Goal: Transaction & Acquisition: Obtain resource

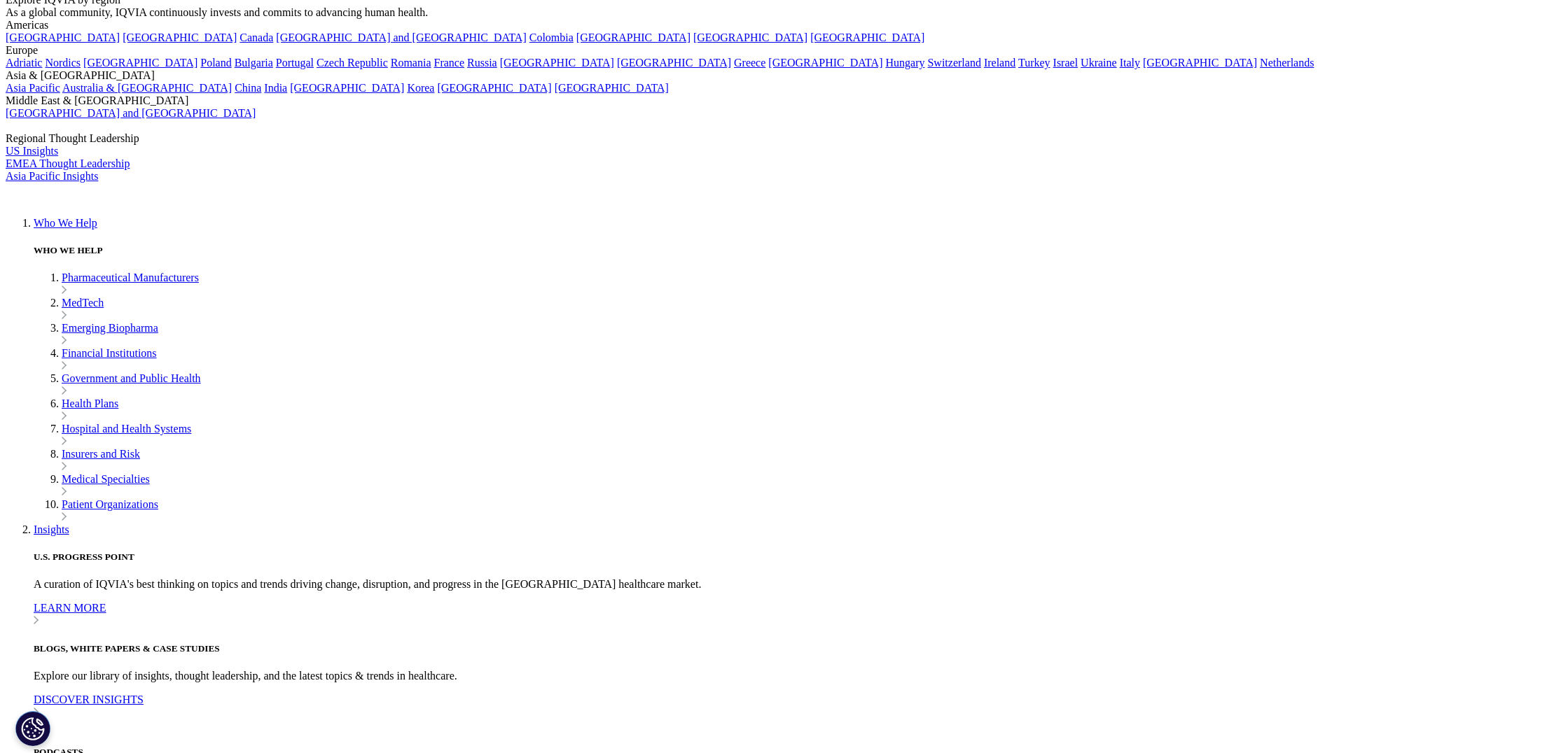
scroll to position [126, 0]
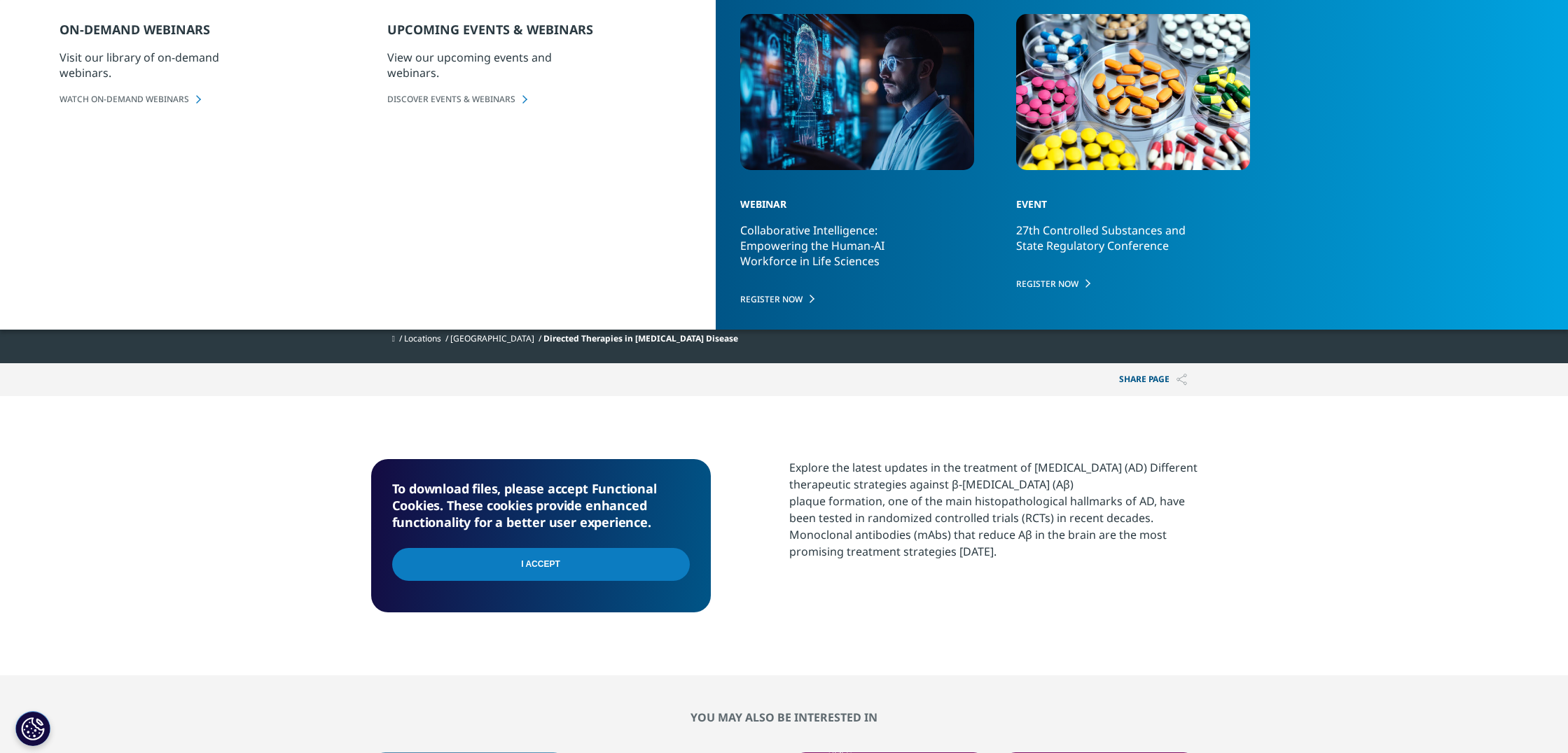
click at [535, 563] on input "I Accept" at bounding box center [541, 564] width 298 height 33
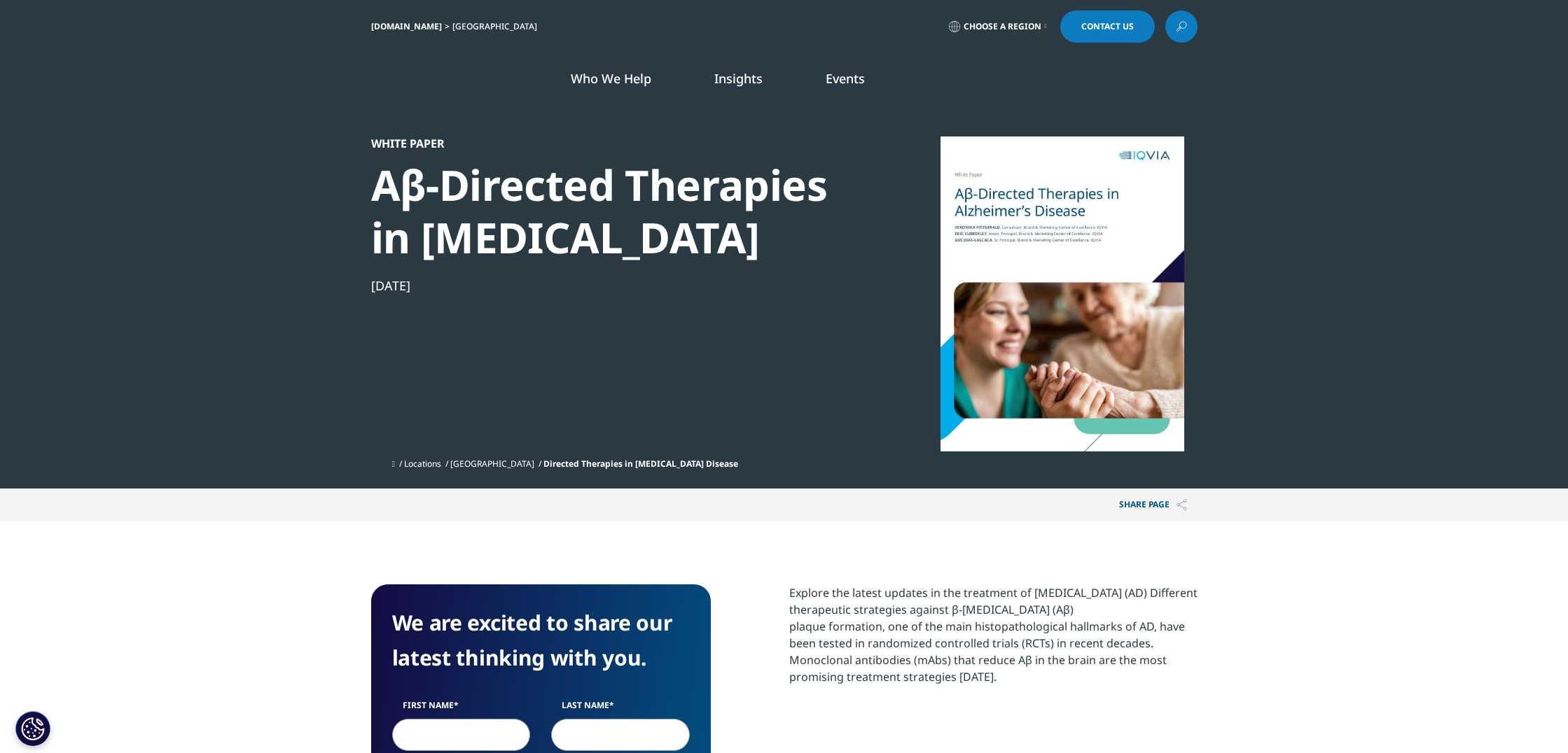
click at [1098, 329] on div at bounding box center [1062, 294] width 270 height 315
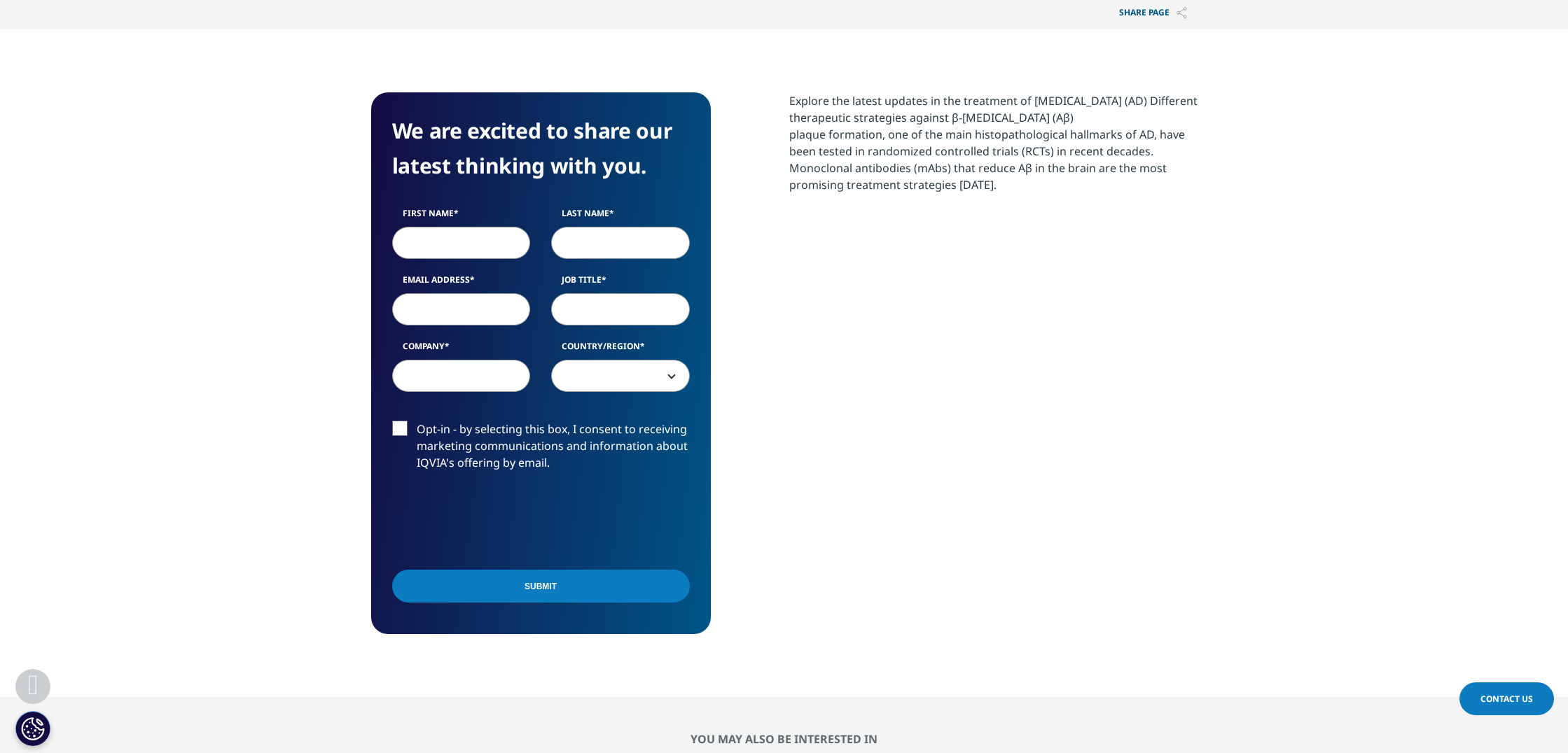
scroll to position [512, 0]
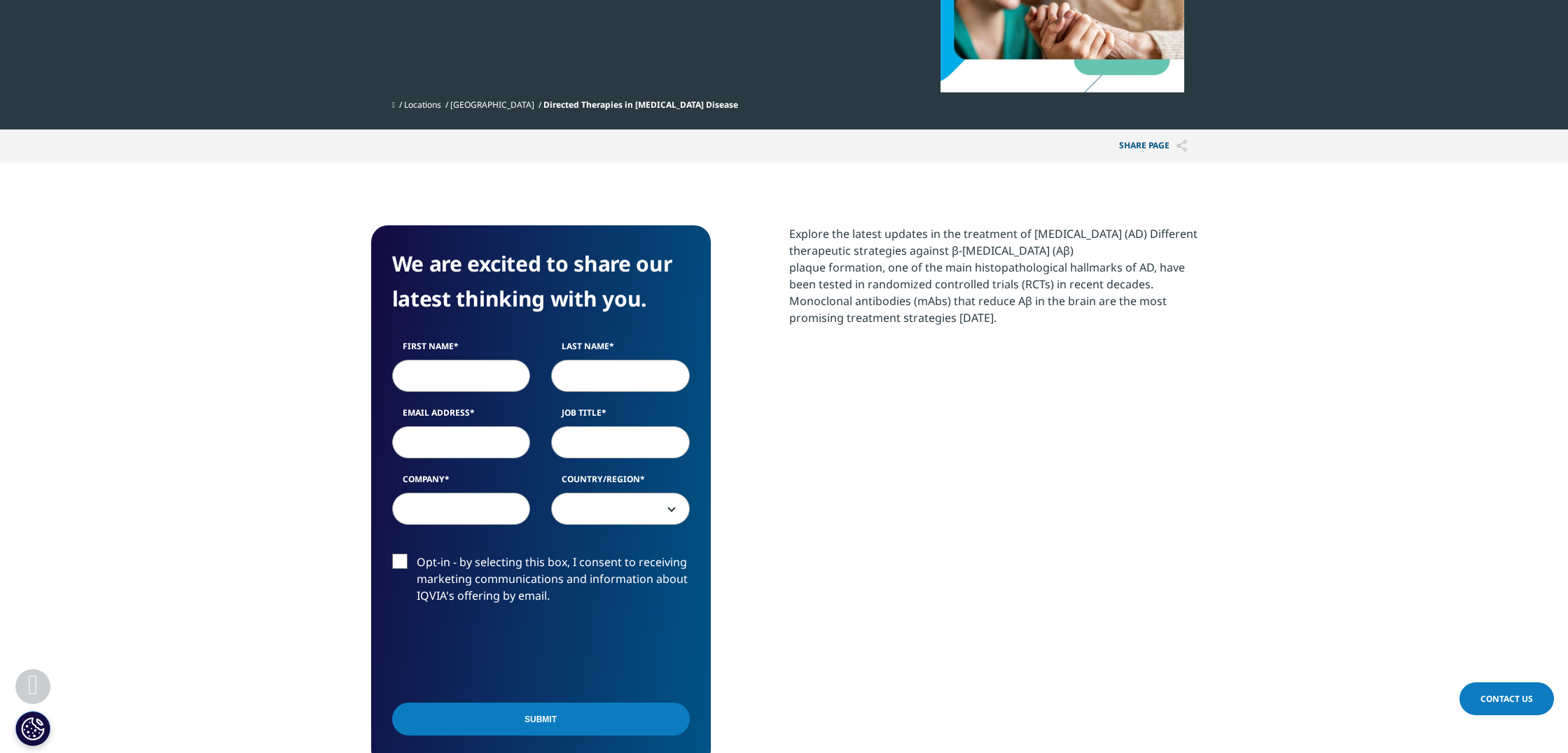
scroll to position [360, 0]
type input "Alexa"
type input "[PERSON_NAME]"
type input "[EMAIL_ADDRESS][DOMAIN_NAME]"
type input "Senior Marketing Manager"
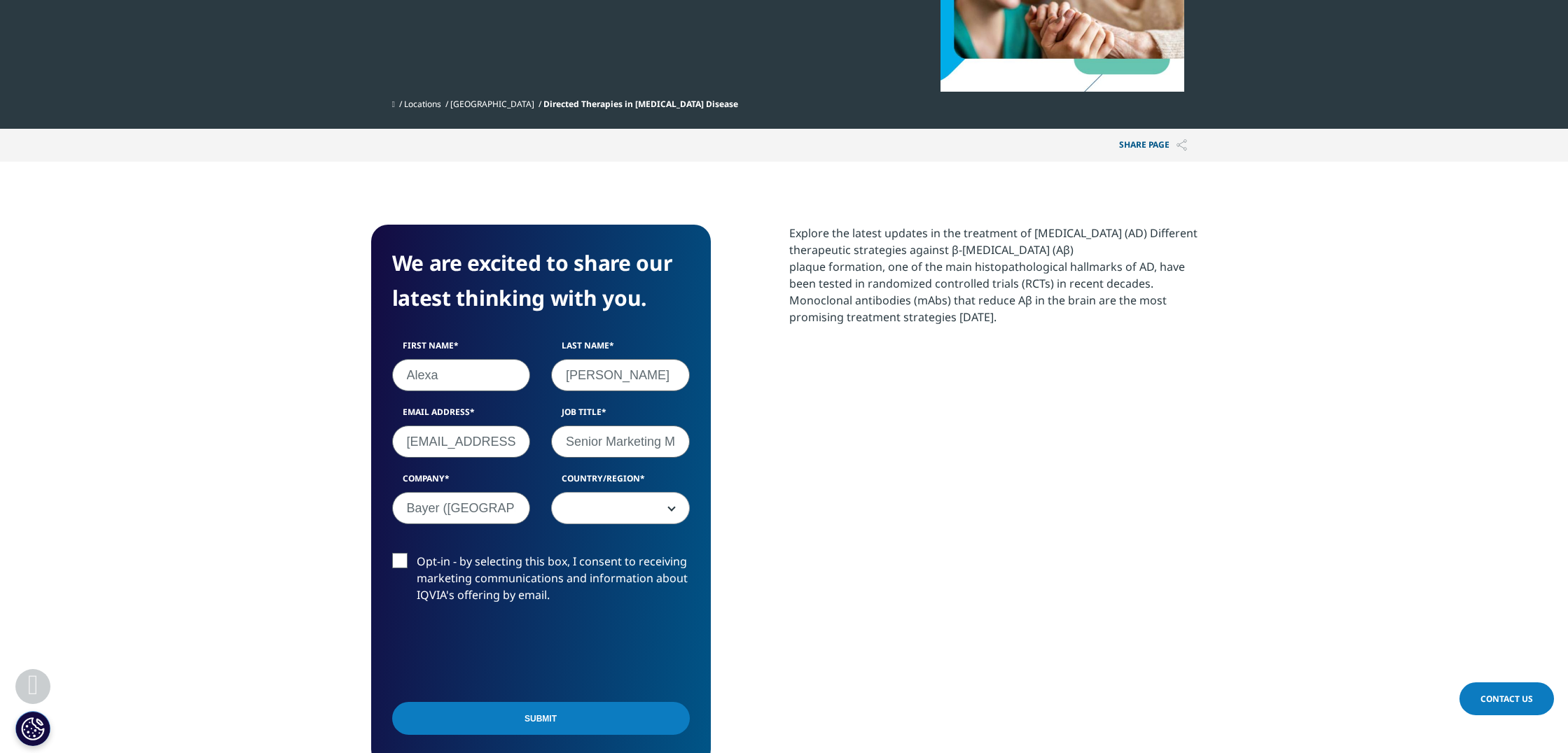
type input "Bayer ([GEOGRAPHIC_DATA]) AG"
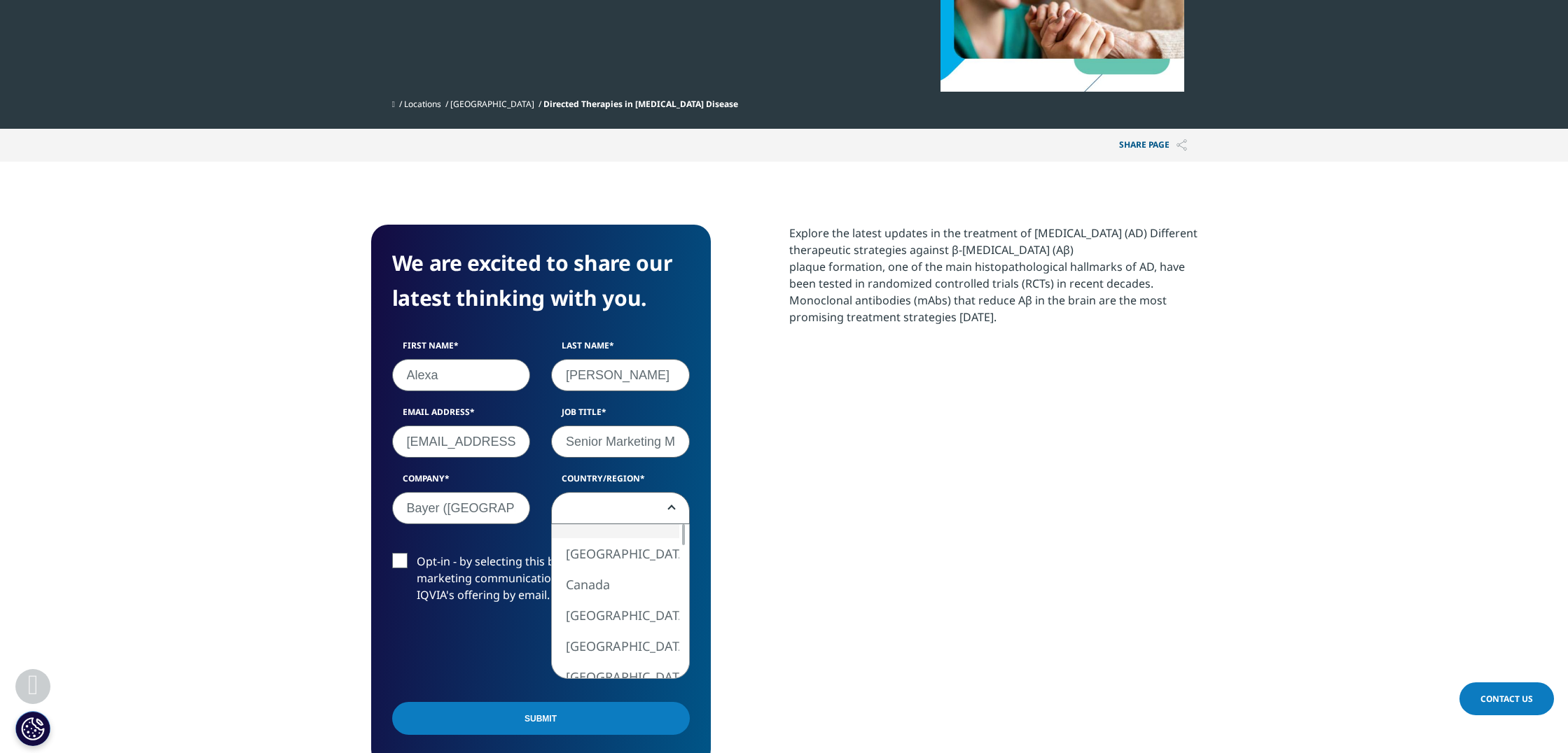
click at [612, 504] on span at bounding box center [620, 509] width 138 height 32
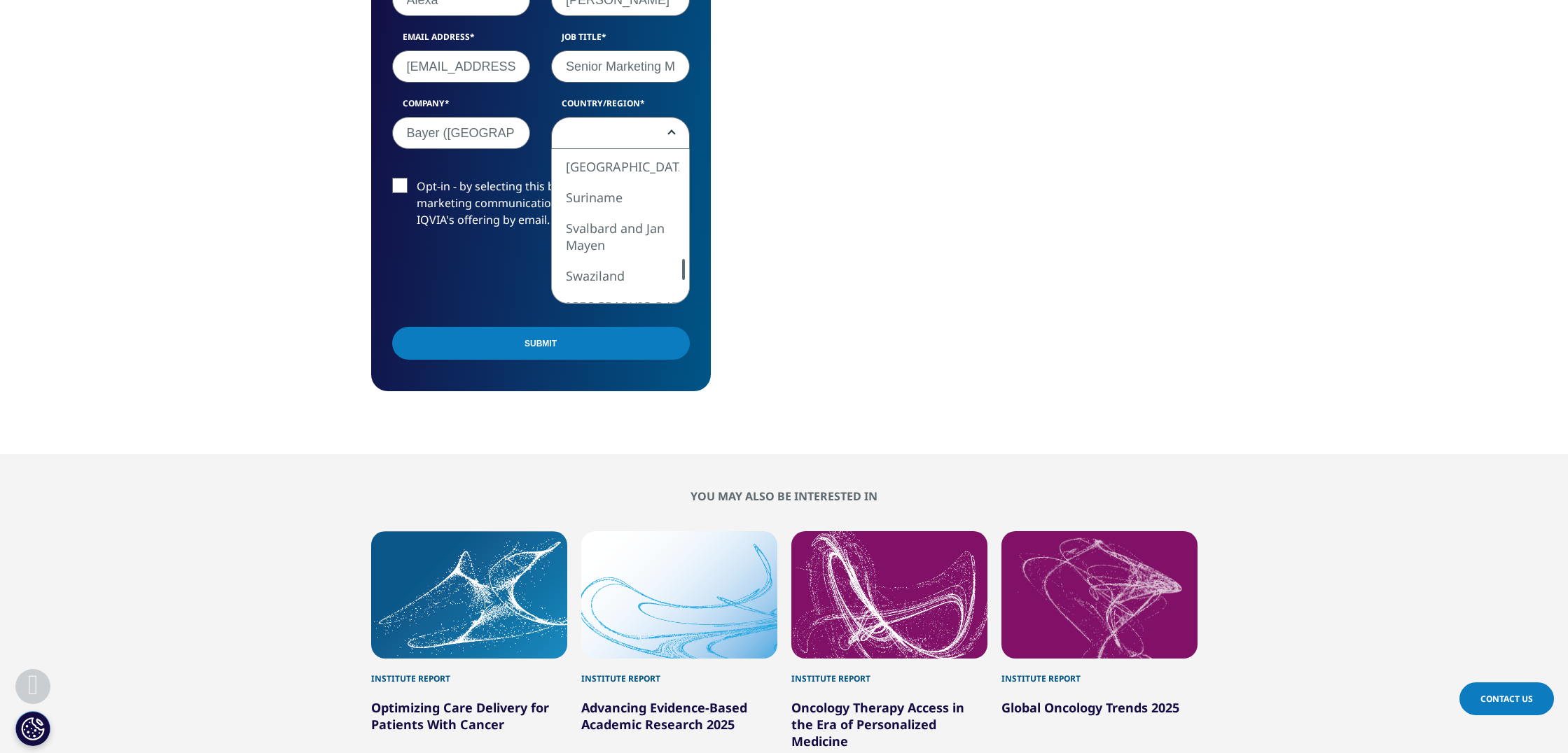
scroll to position [737, 0]
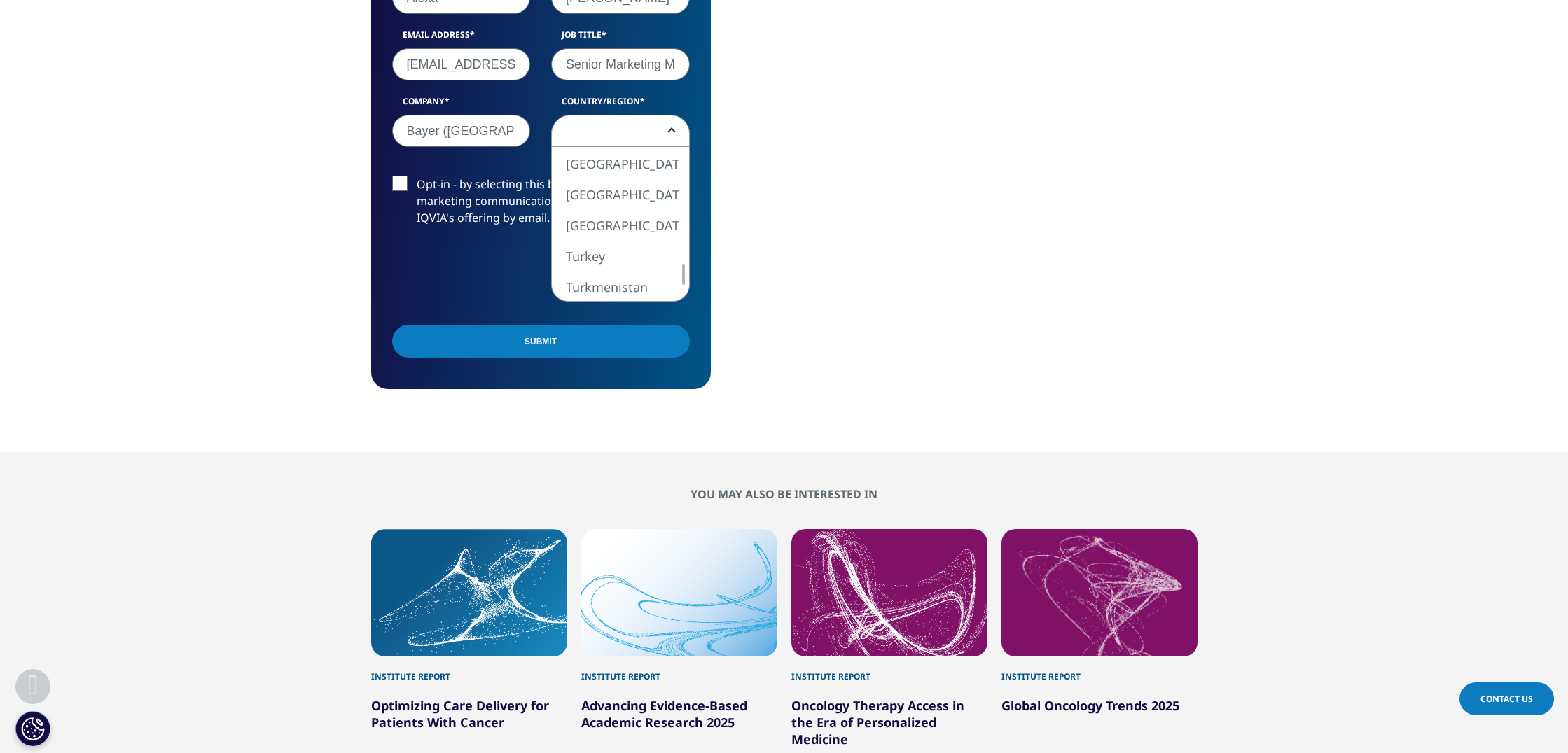
select select "Switzerland"
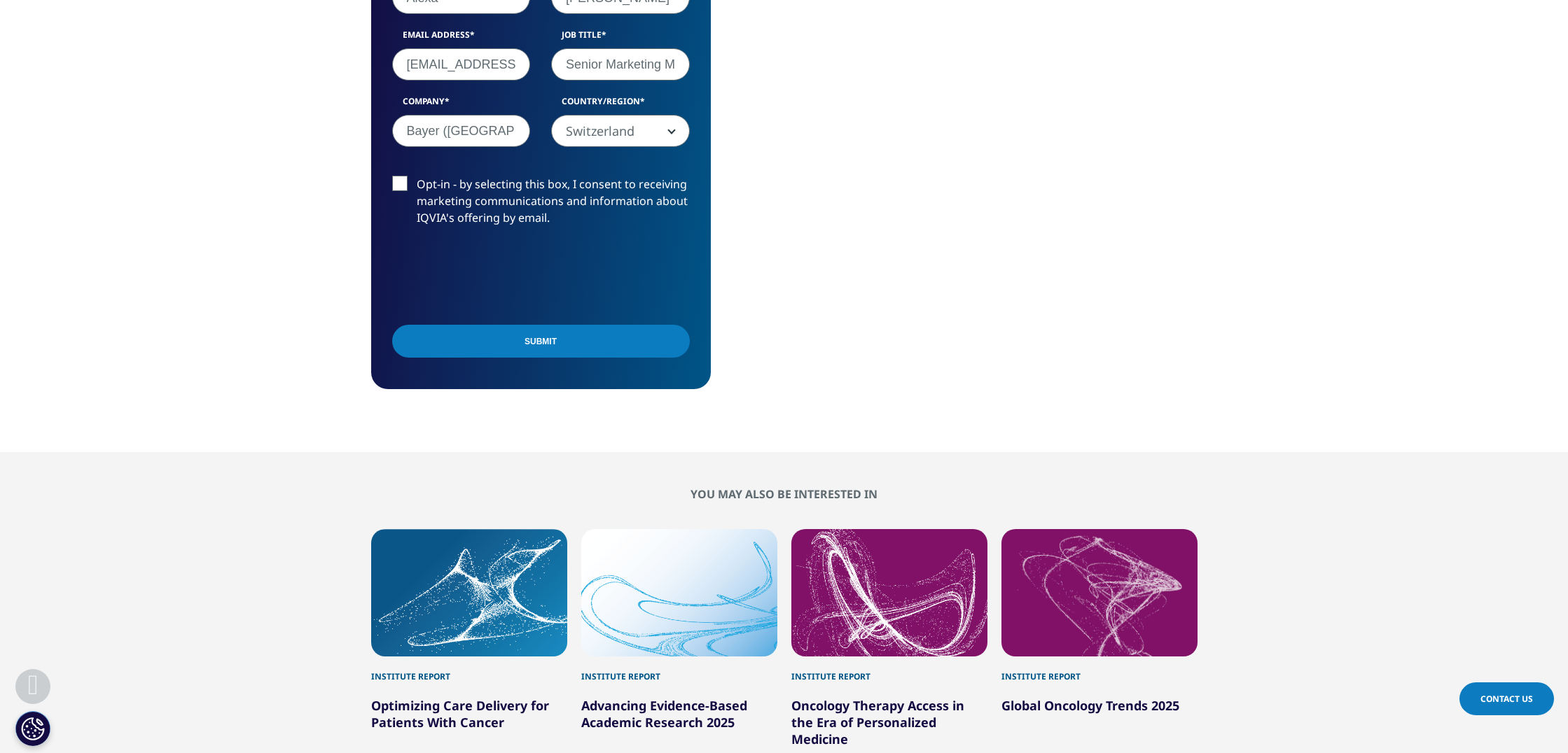
click at [634, 345] on input "Submit" at bounding box center [541, 341] width 298 height 33
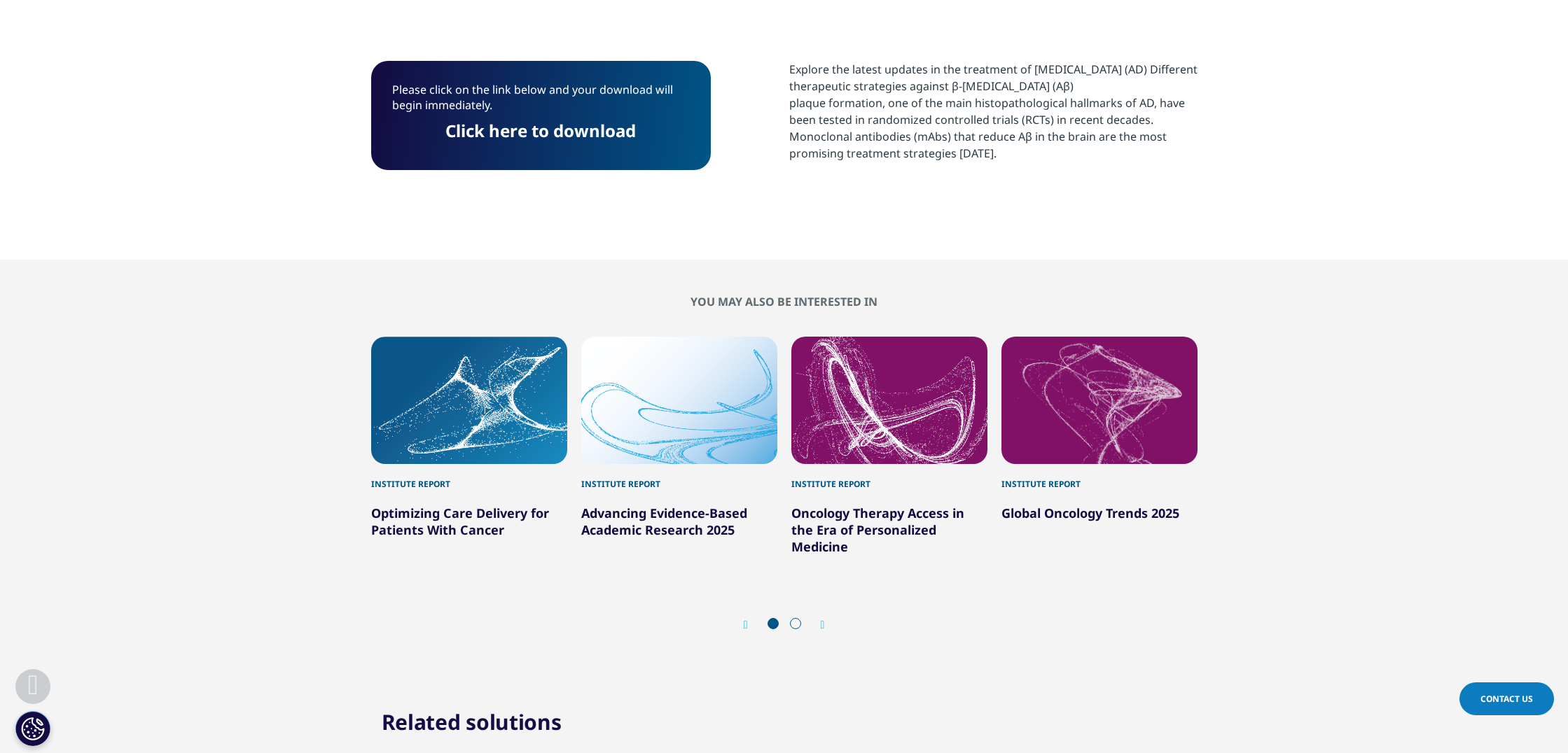
scroll to position [136, 826]
click at [589, 131] on link "Click here to download" at bounding box center [540, 130] width 190 height 23
